Goal: Task Accomplishment & Management: Use online tool/utility

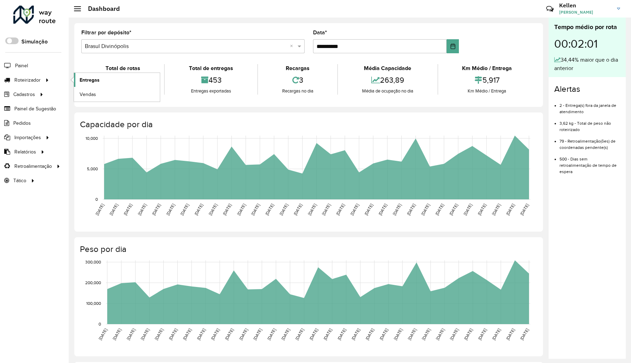
click at [96, 85] on link "Entregas" at bounding box center [117, 80] width 86 height 14
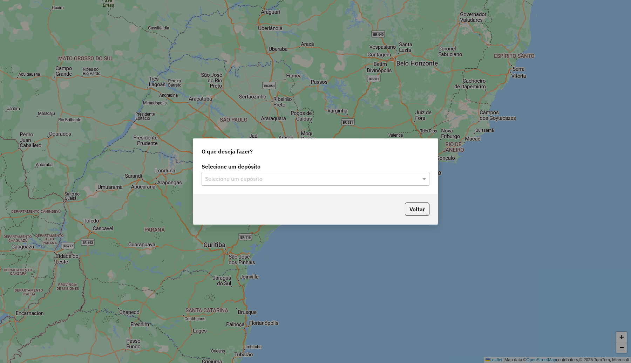
click at [270, 178] on input "text" at bounding box center [308, 179] width 207 height 8
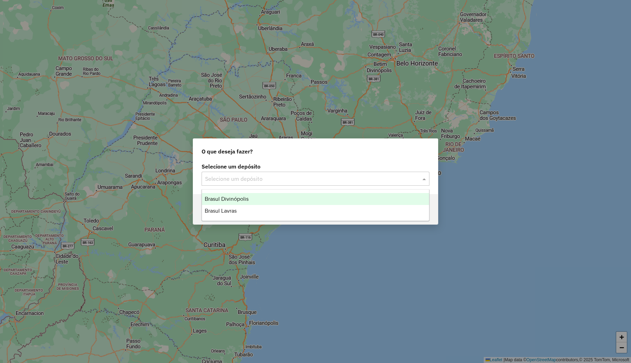
click at [241, 196] on span "Brasul Divinópolis" at bounding box center [227, 199] width 44 height 6
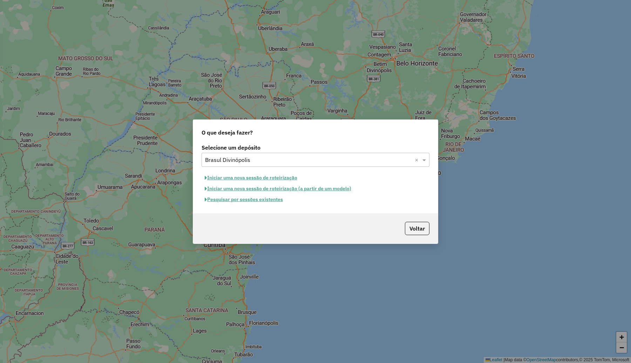
click at [246, 199] on button "Pesquisar por sessões existentes" at bounding box center [244, 199] width 85 height 11
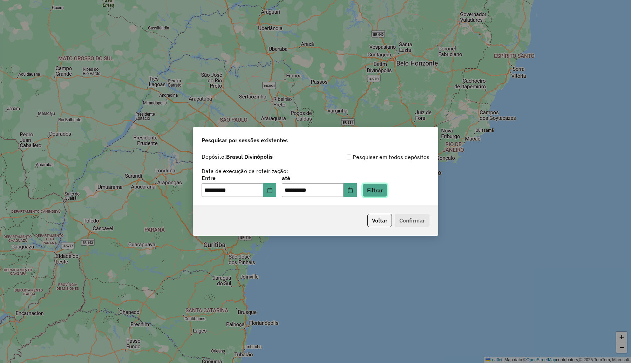
click at [388, 191] on button "Filtrar" at bounding box center [375, 190] width 25 height 13
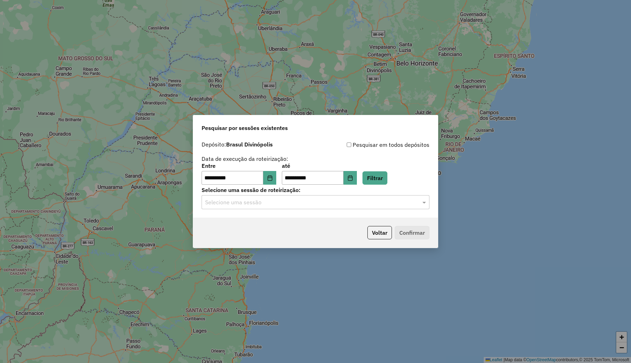
click at [292, 204] on input "text" at bounding box center [308, 203] width 207 height 8
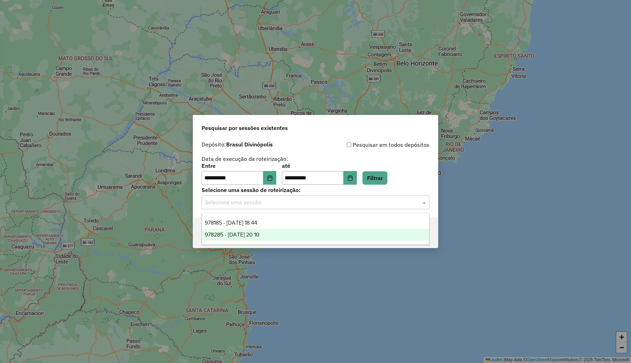
click at [260, 233] on span "978285 - 12/08/2025 20:10" at bounding box center [232, 235] width 55 height 6
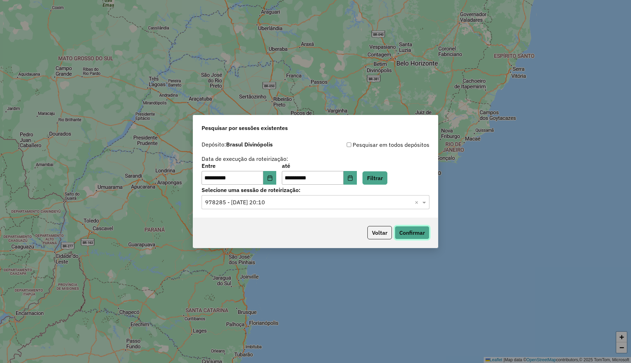
click at [420, 231] on button "Confirmar" at bounding box center [412, 232] width 35 height 13
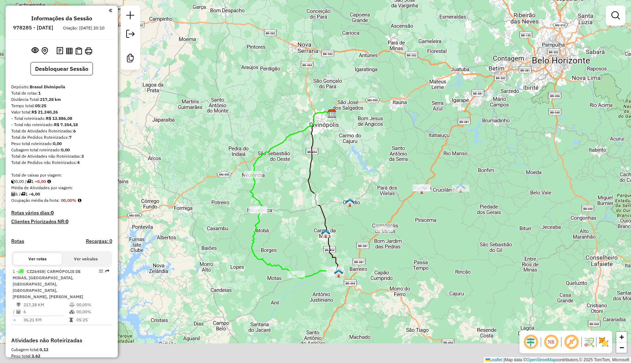
drag, startPoint x: 410, startPoint y: 176, endPoint x: 438, endPoint y: 110, distance: 72.6
click at [438, 110] on div "Janela de atendimento Grade de atendimento Capacidade Transportadoras Veículos …" at bounding box center [315, 181] width 631 height 363
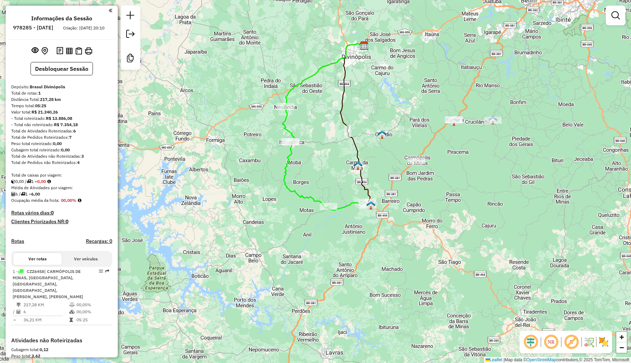
click at [607, 338] on img at bounding box center [603, 342] width 11 height 11
